Goal: Information Seeking & Learning: Check status

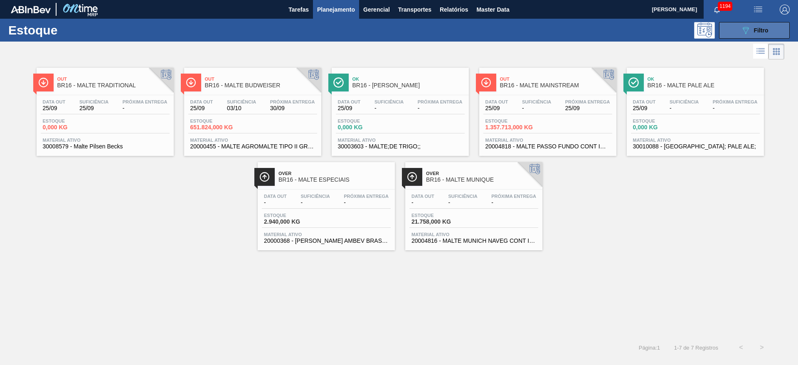
click at [747, 34] on icon "089F7B8B-B2A5-4AFE-B5C0-19BA573D28AC" at bounding box center [745, 30] width 10 height 10
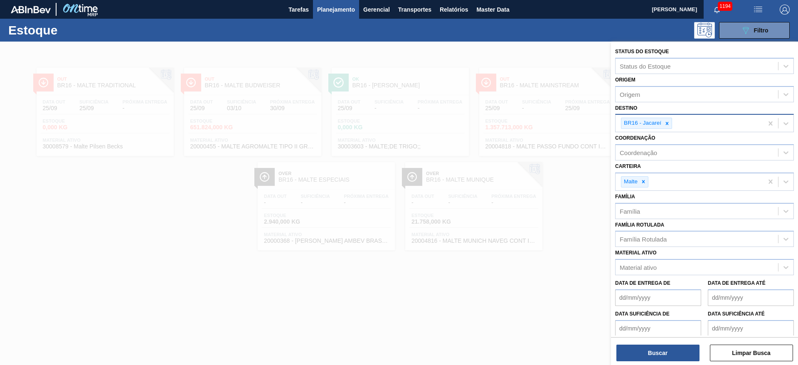
drag, startPoint x: 666, startPoint y: 120, endPoint x: 676, endPoint y: 125, distance: 10.2
click at [669, 120] on icon at bounding box center [667, 123] width 6 height 6
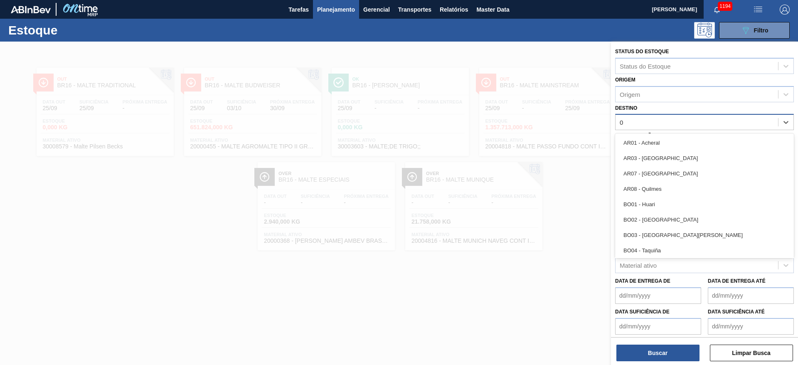
type input "02"
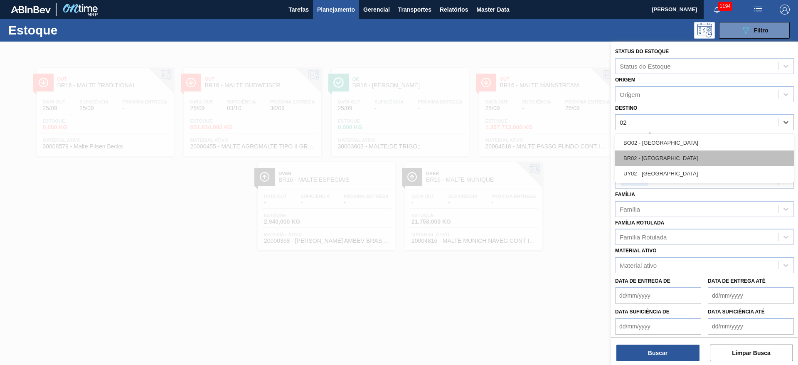
click at [644, 157] on div "BR02 - [GEOGRAPHIC_DATA]" at bounding box center [704, 157] width 179 height 15
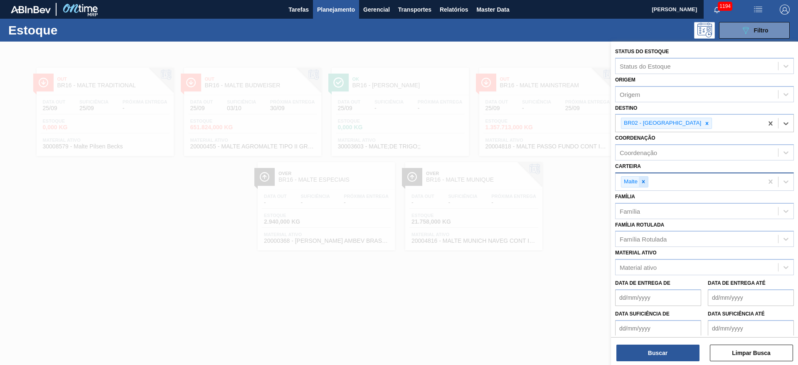
click at [645, 180] on icon at bounding box center [643, 182] width 6 height 6
click at [647, 235] on div "Família Rotulada" at bounding box center [643, 237] width 47 height 7
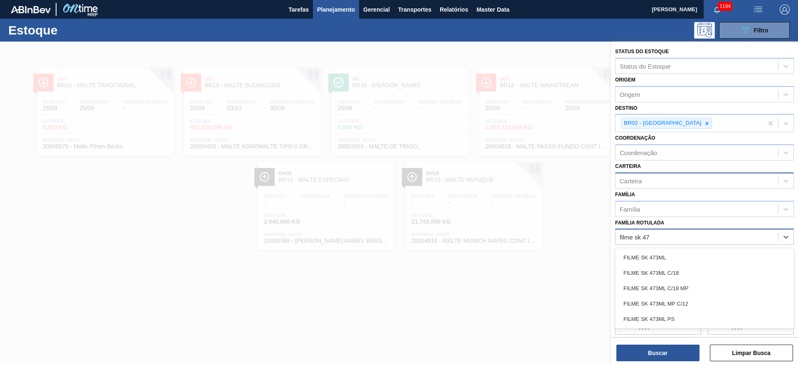
type Rotulada "filme sk 473"
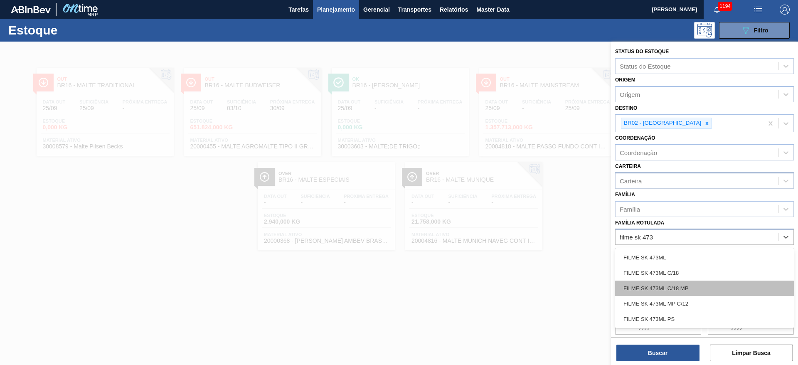
click at [677, 288] on div "FILME SK 473ML C/18 MP" at bounding box center [704, 287] width 179 height 15
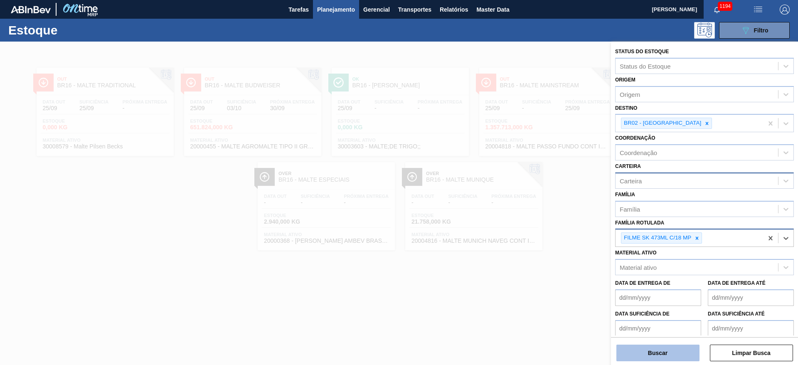
click at [646, 349] on button "Buscar" at bounding box center [657, 352] width 83 height 17
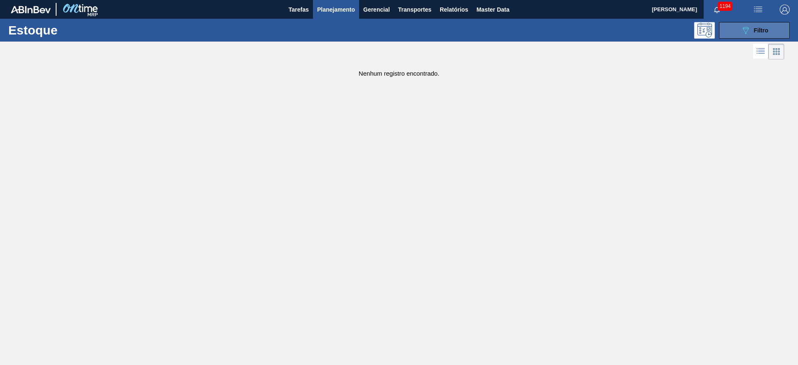
click at [735, 29] on button "089F7B8B-B2A5-4AFE-B5C0-19BA573D28AC Filtro" at bounding box center [754, 30] width 71 height 17
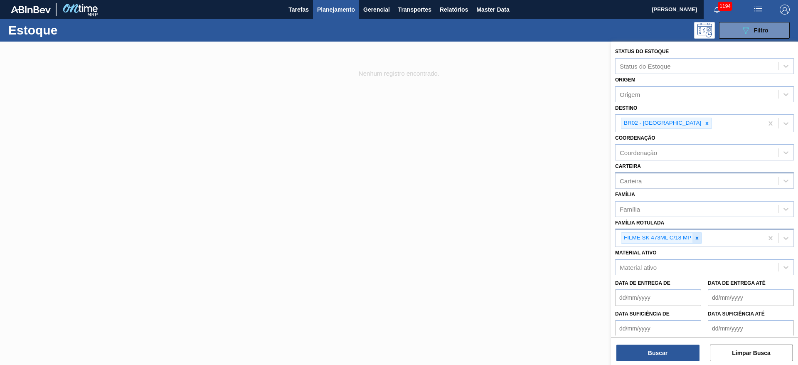
click at [698, 237] on icon at bounding box center [697, 238] width 6 height 6
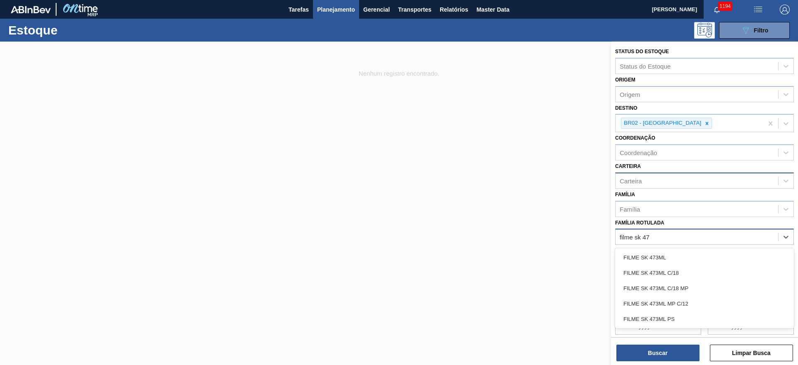
type Rotulada "filme sk 473"
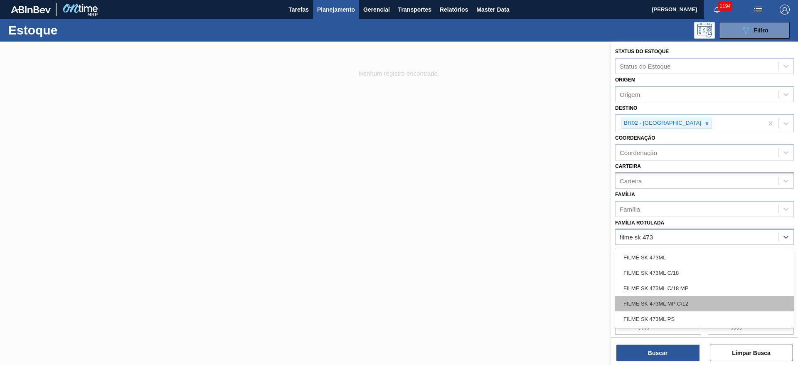
click at [680, 305] on div "FILME SK 473ML MP C/12" at bounding box center [704, 303] width 179 height 15
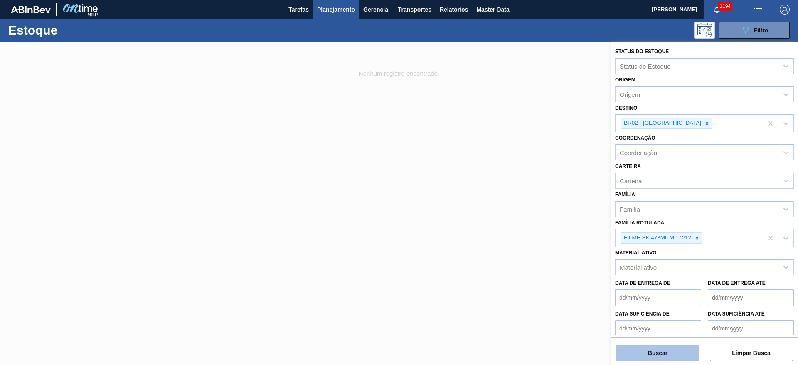
click at [653, 355] on button "Buscar" at bounding box center [657, 352] width 83 height 17
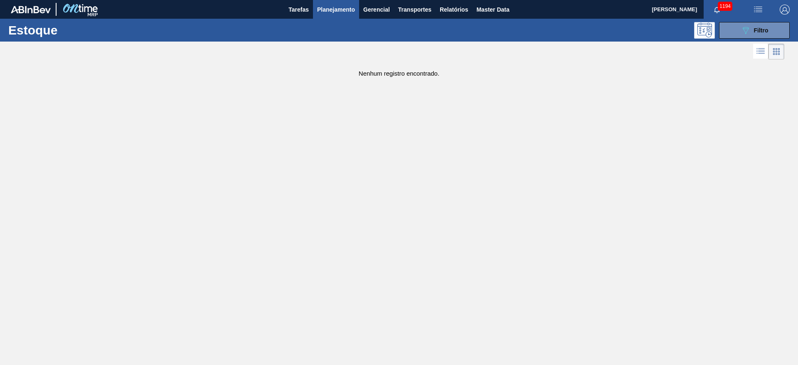
drag, startPoint x: 750, startPoint y: 34, endPoint x: 585, endPoint y: 236, distance: 260.2
click at [745, 37] on button "089F7B8B-B2A5-4AFE-B5C0-19BA573D28AC Filtro" at bounding box center [754, 30] width 71 height 17
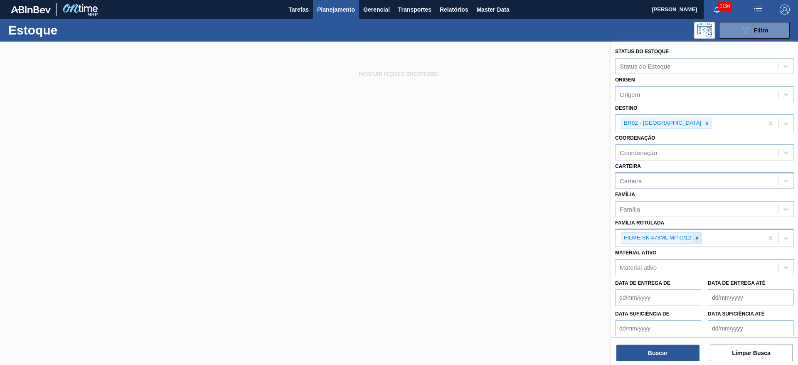
click at [697, 236] on icon at bounding box center [697, 238] width 6 height 6
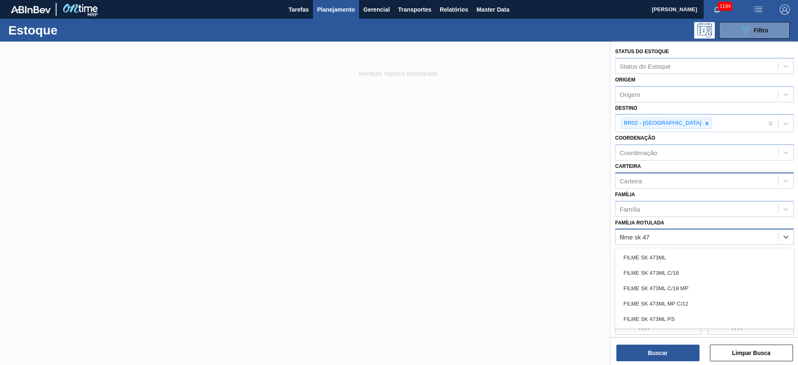
type Rotulada "filme sk 473"
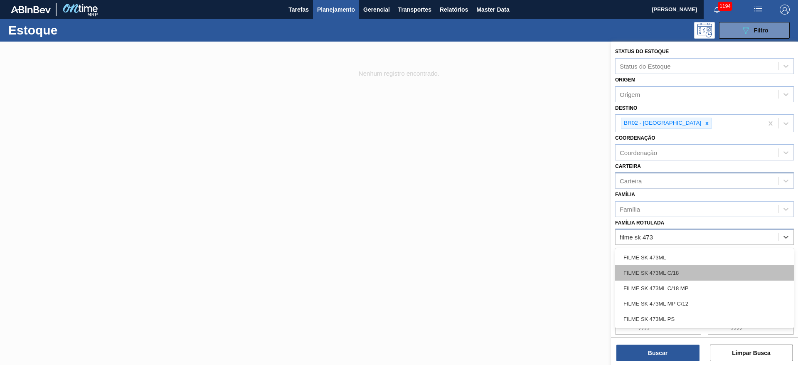
click at [671, 274] on div "FILME SK 473ML C/18" at bounding box center [704, 272] width 179 height 15
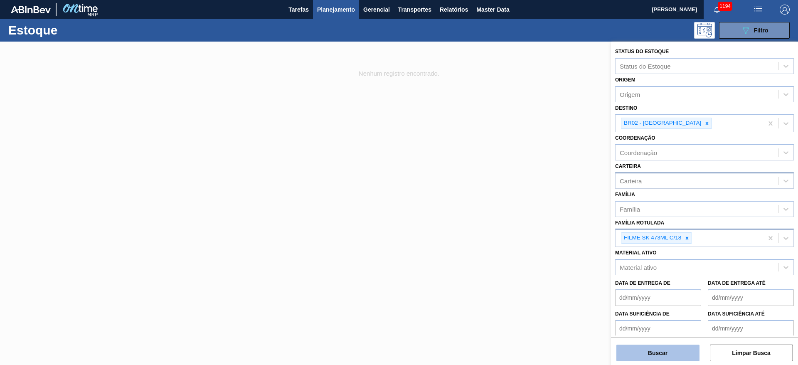
click at [667, 349] on button "Buscar" at bounding box center [657, 352] width 83 height 17
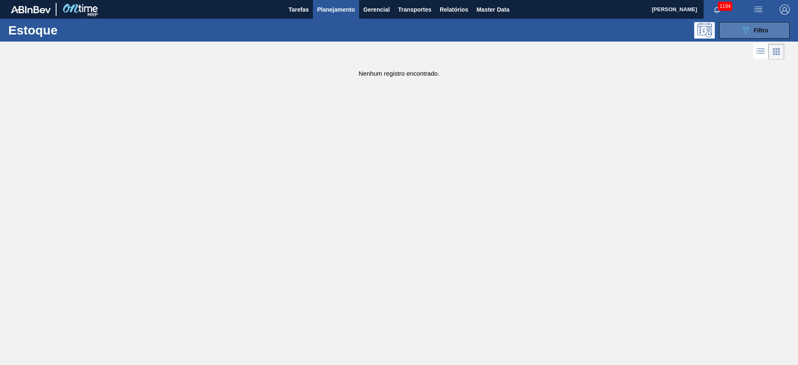
click at [738, 23] on button "089F7B8B-B2A5-4AFE-B5C0-19BA573D28AC Filtro" at bounding box center [754, 30] width 71 height 17
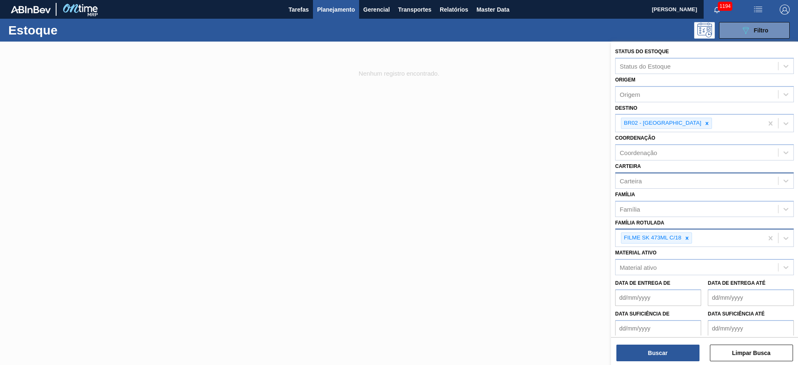
click at [688, 240] on icon at bounding box center [687, 238] width 6 height 6
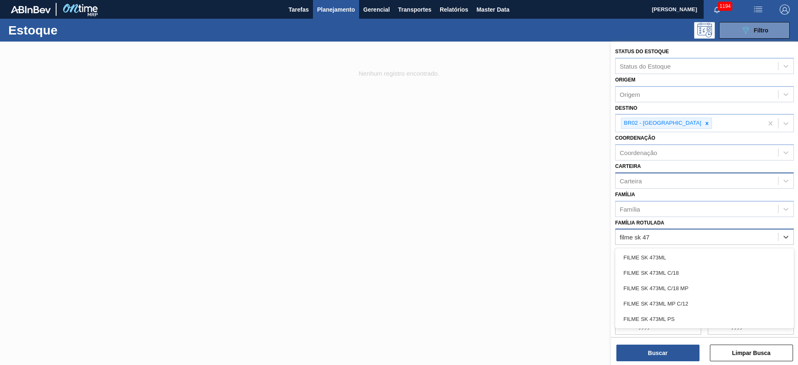
type Rotulada "filme sk 473"
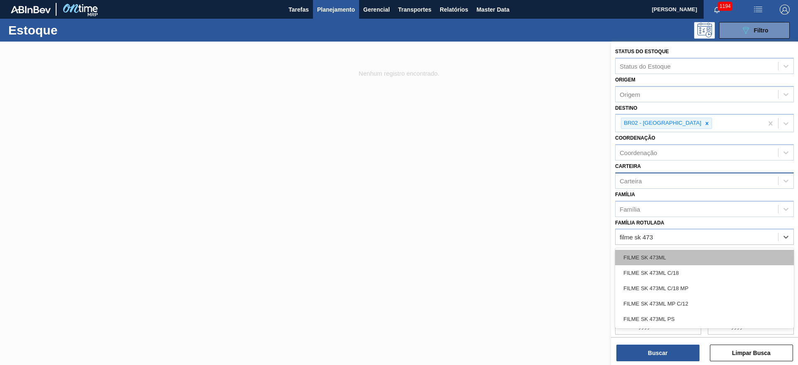
click at [667, 254] on div "FILME SK 473ML" at bounding box center [704, 257] width 179 height 15
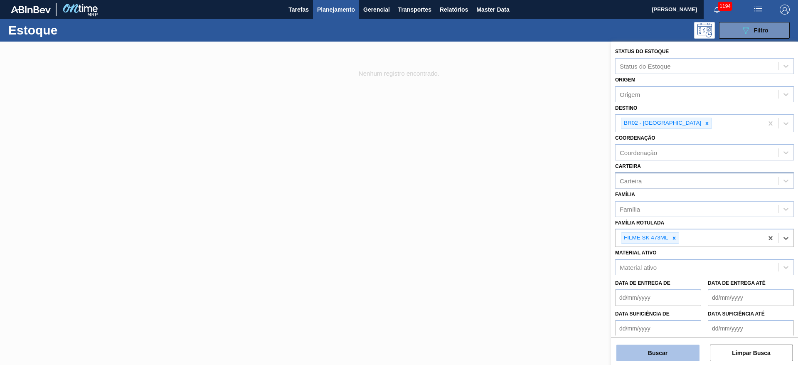
click at [665, 353] on button "Buscar" at bounding box center [657, 352] width 83 height 17
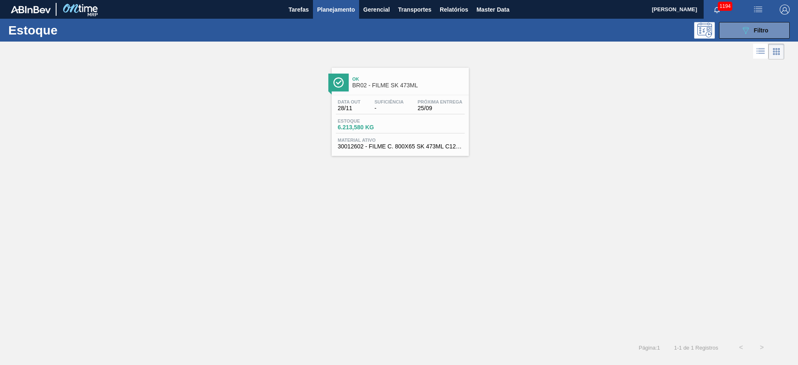
click at [366, 131] on div "Estoque 6.213,580 KG" at bounding box center [400, 125] width 129 height 15
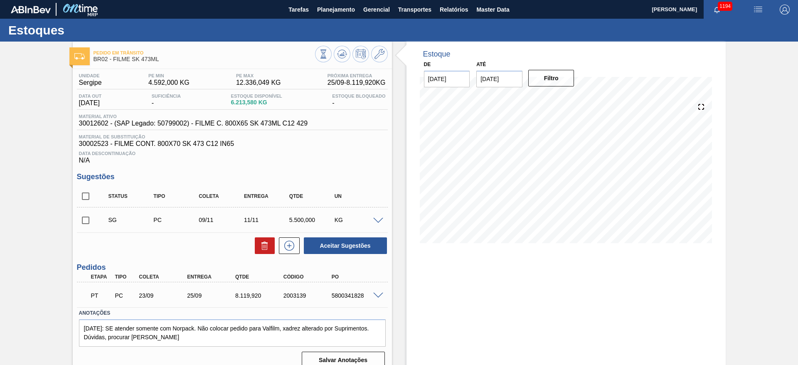
click at [92, 121] on span "30012602 - (SAP Legado: 50799002) - FILME C. 800X65 SK 473ML C12 429" at bounding box center [193, 123] width 229 height 7
copy span "30012602"
click at [327, 9] on span "Planejamento" at bounding box center [336, 10] width 38 height 10
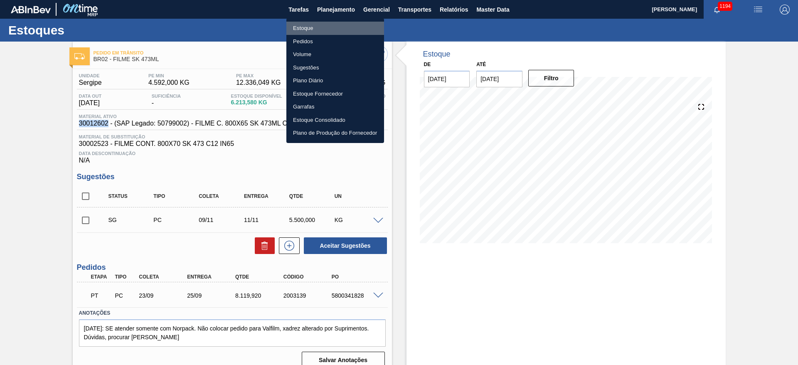
click at [308, 27] on li "Estoque" at bounding box center [335, 28] width 98 height 13
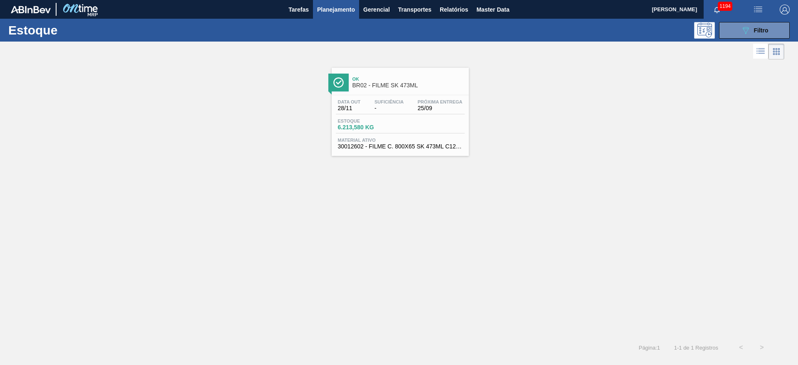
click at [242, 233] on div "Ok BR02 - FILME SK 473ML Data out 28/11 Suficiência - Próxima Entrega 25/09 Est…" at bounding box center [399, 198] width 798 height 275
